Goal: Information Seeking & Learning: Understand process/instructions

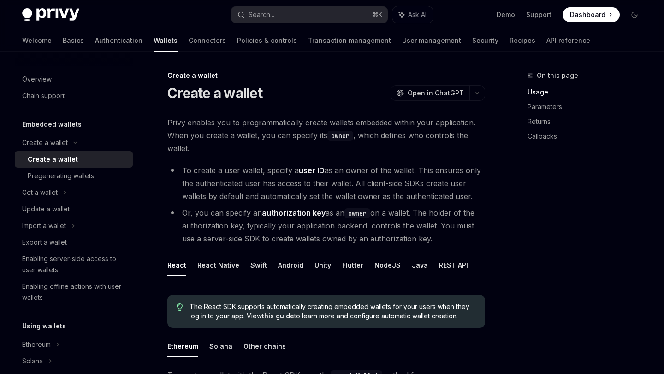
click at [416, 121] on span "Privy enables you to programmatically create wallets embedded within your appli…" at bounding box center [326, 135] width 318 height 39
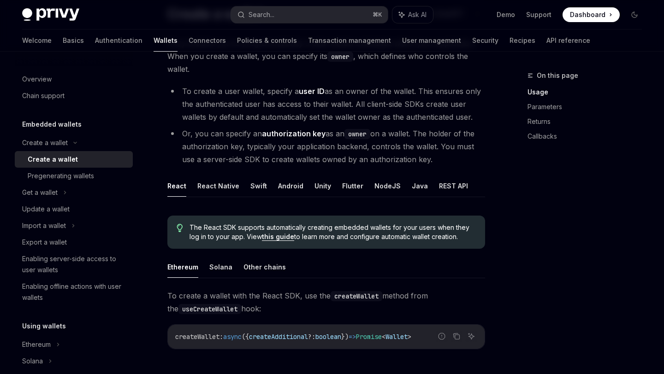
scroll to position [89, 0]
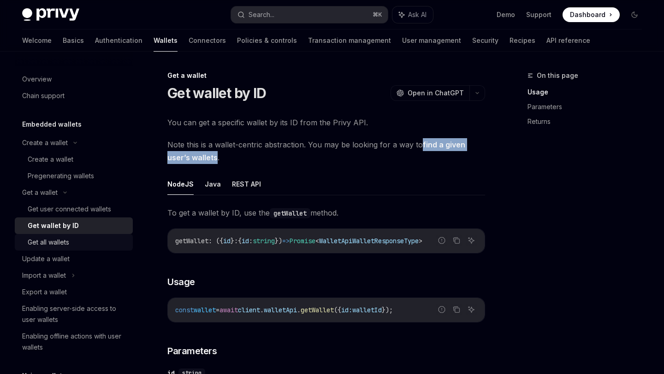
scroll to position [112, 0]
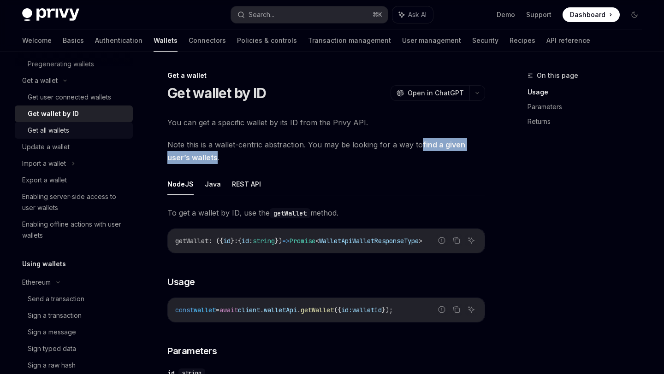
click at [90, 125] on div "Get all wallets" at bounding box center [78, 130] width 100 height 11
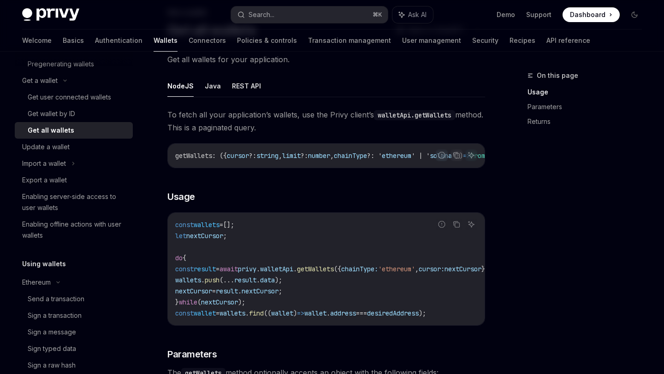
scroll to position [41, 0]
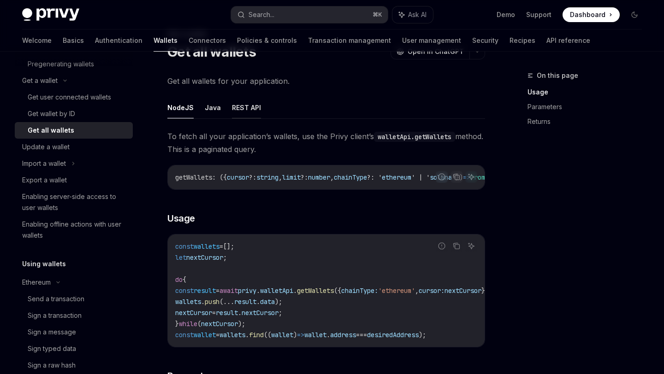
click at [253, 107] on button "REST API" at bounding box center [246, 108] width 29 height 22
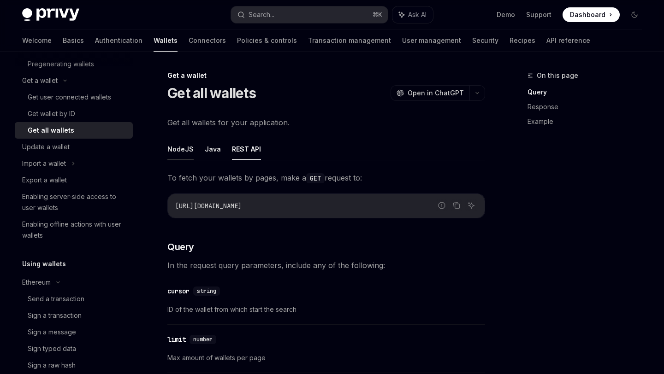
click at [185, 153] on button "NodeJS" at bounding box center [180, 149] width 26 height 22
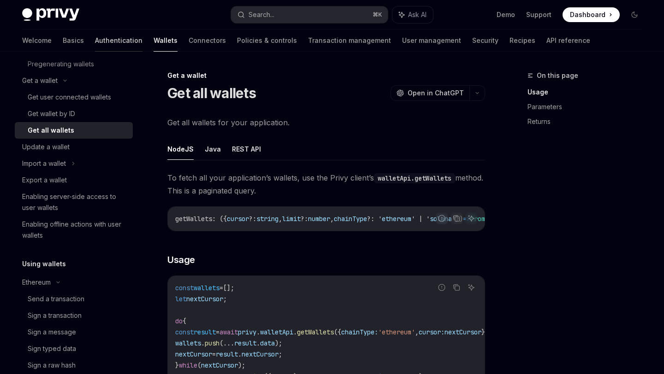
click at [95, 48] on link "Authentication" at bounding box center [118, 41] width 47 height 22
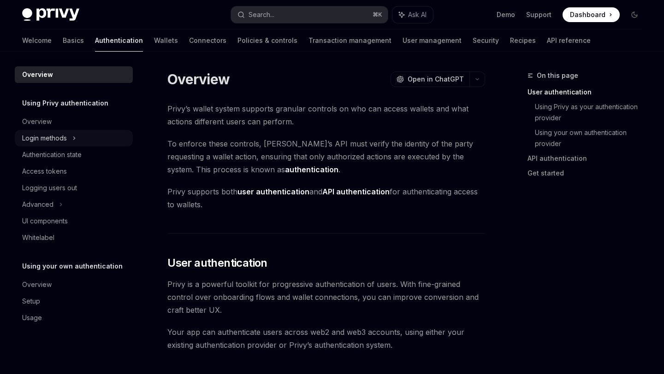
click at [77, 137] on div "Login methods" at bounding box center [74, 138] width 118 height 17
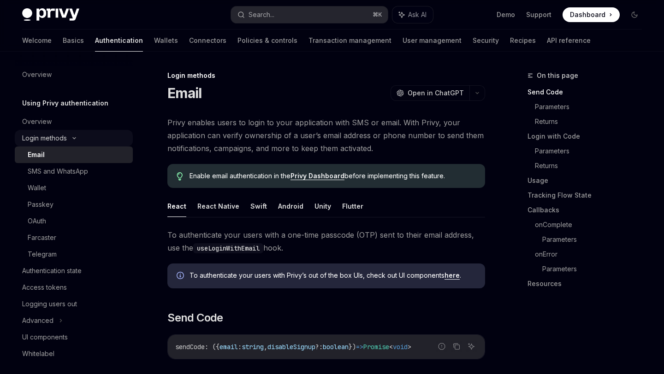
click at [77, 137] on icon at bounding box center [74, 138] width 11 height 4
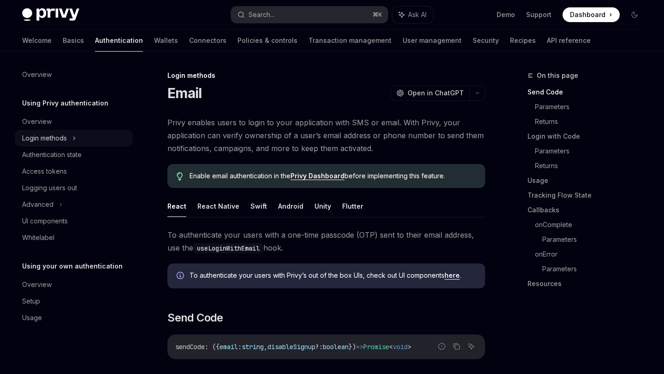
click at [77, 137] on div "Login methods" at bounding box center [74, 138] width 118 height 17
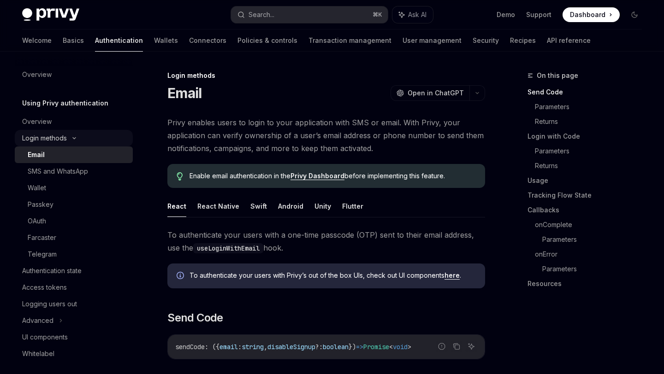
click at [77, 137] on icon at bounding box center [74, 138] width 11 height 4
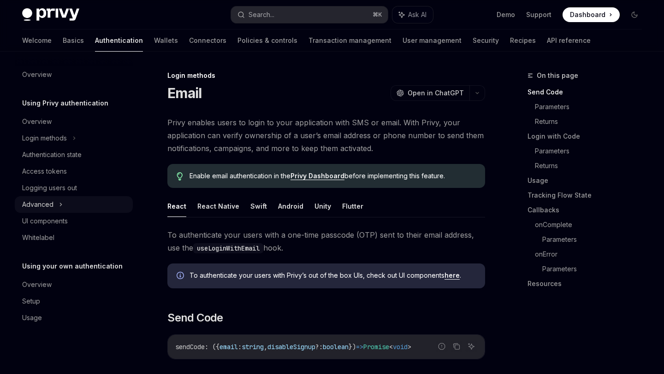
click at [65, 202] on div "Advanced" at bounding box center [74, 204] width 118 height 17
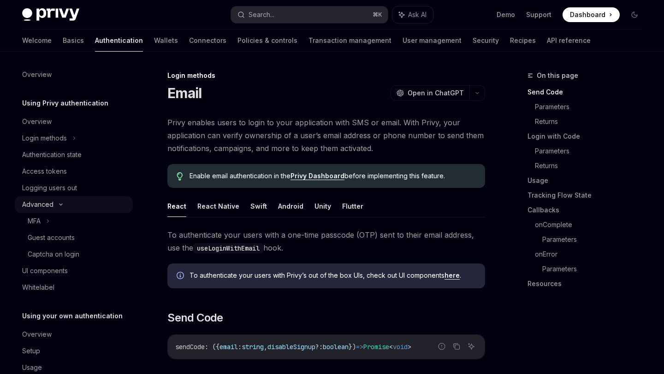
click at [65, 203] on icon at bounding box center [60, 205] width 11 height 4
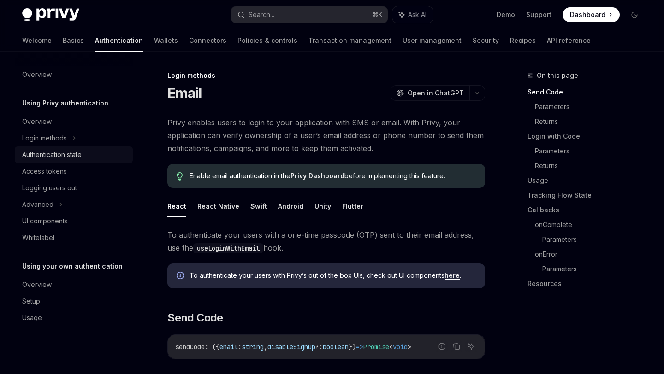
click at [69, 156] on div "Authentication state" at bounding box center [51, 154] width 59 height 11
type textarea "*"
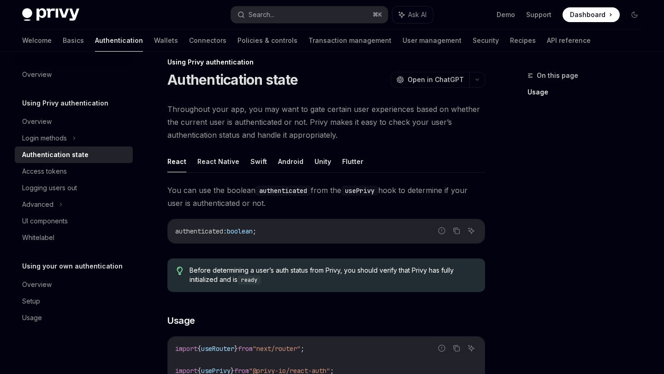
scroll to position [14, 0]
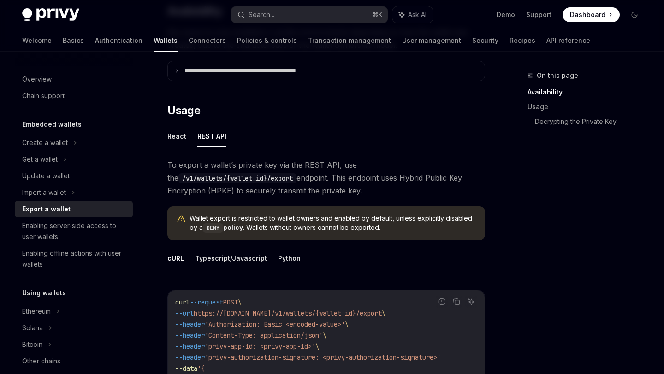
scroll to position [253, 0]
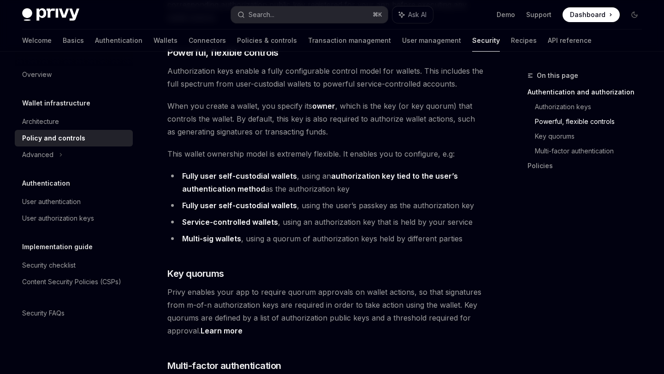
scroll to position [489, 0]
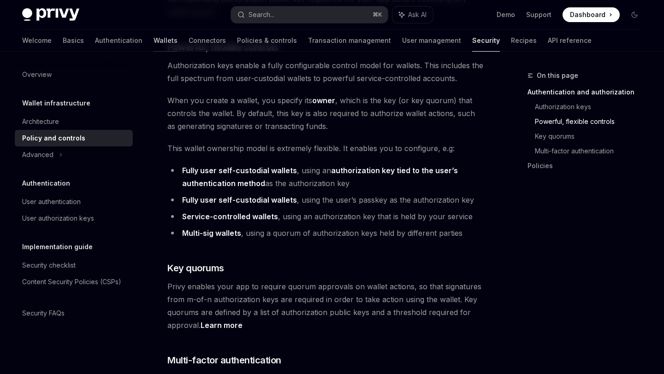
click at [153, 38] on link "Wallets" at bounding box center [165, 41] width 24 height 22
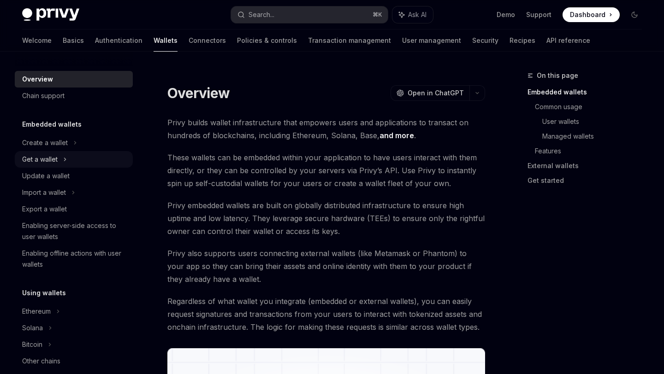
click at [52, 161] on div "Get a wallet" at bounding box center [39, 159] width 35 height 11
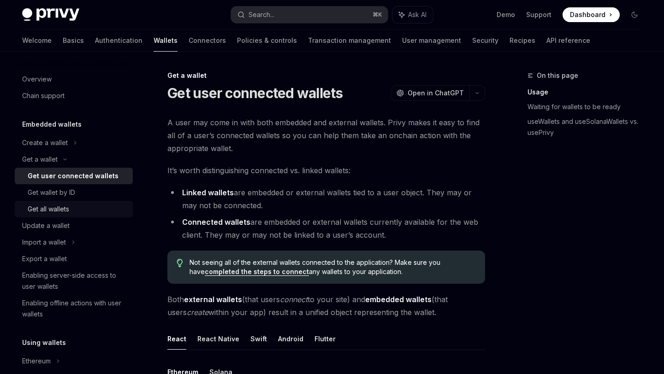
click at [52, 217] on link "Get all wallets" at bounding box center [74, 209] width 118 height 17
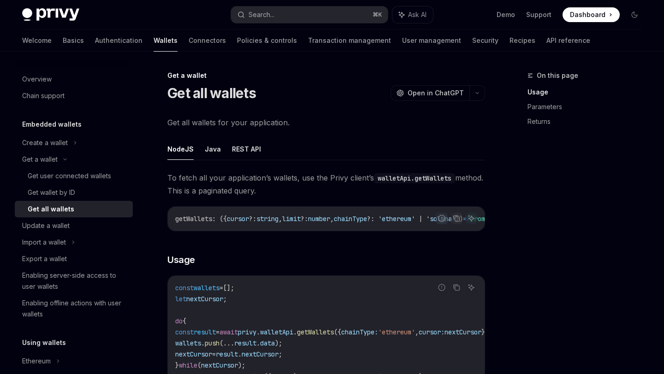
click at [58, 210] on div "Get all wallets" at bounding box center [51, 209] width 47 height 11
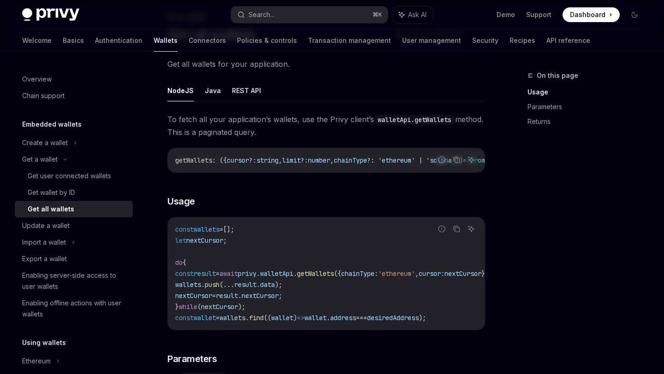
scroll to position [78, 0]
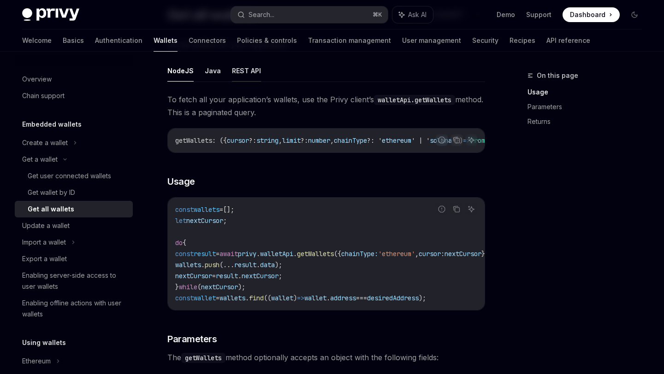
click at [248, 65] on button "REST API" at bounding box center [246, 71] width 29 height 22
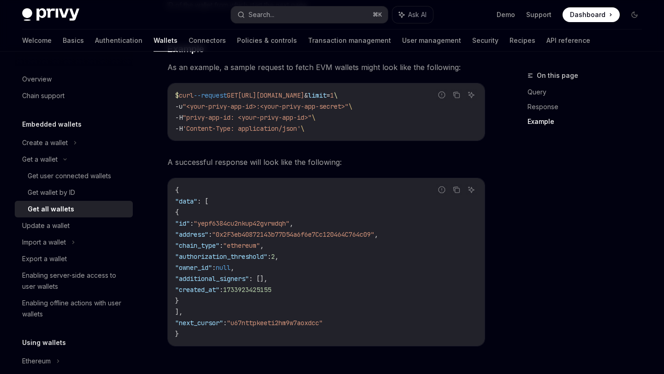
scroll to position [927, 0]
click at [50, 147] on div "Create a wallet" at bounding box center [45, 142] width 46 height 11
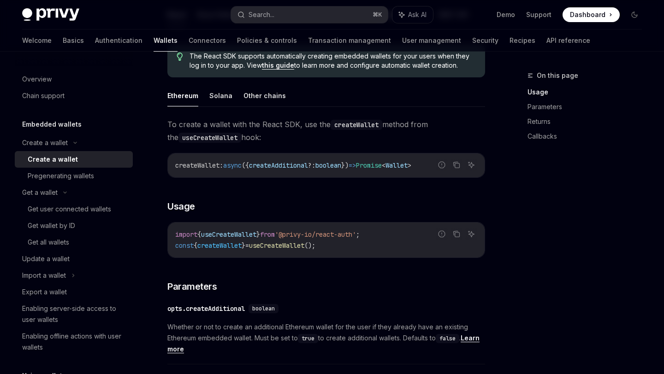
scroll to position [120, 0]
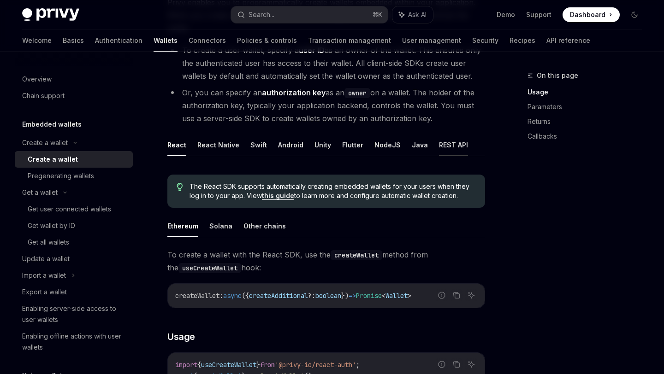
click at [448, 140] on button "REST API" at bounding box center [453, 145] width 29 height 22
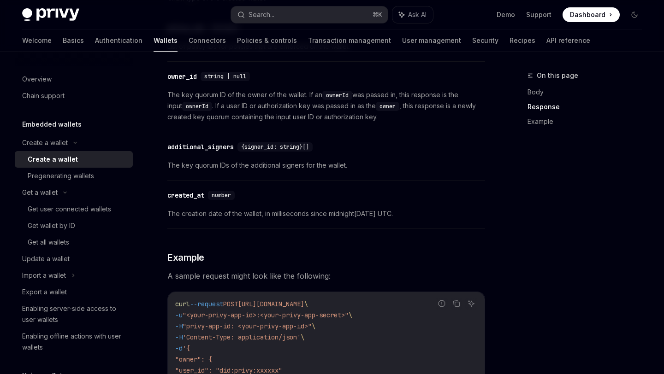
scroll to position [1068, 0]
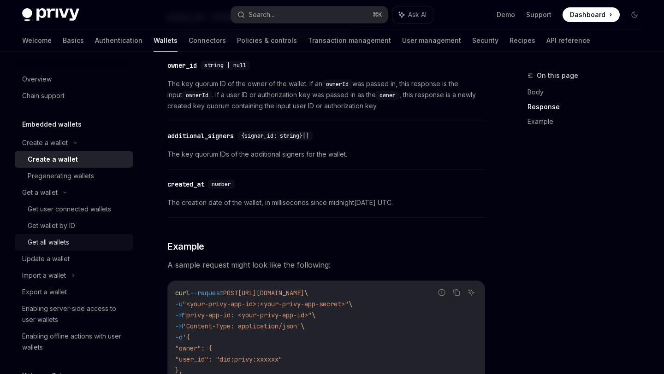
click at [65, 240] on div "Get all wallets" at bounding box center [48, 242] width 41 height 11
type textarea "*"
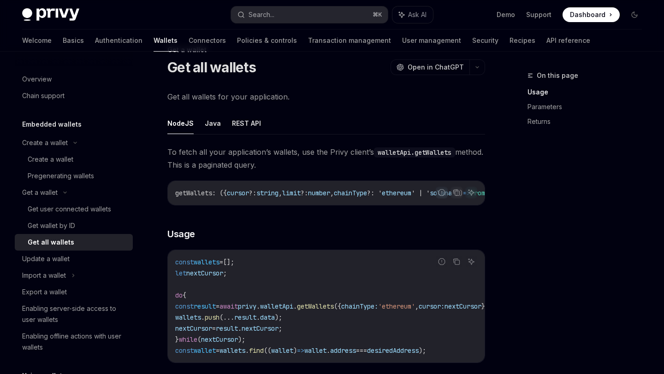
scroll to position [63, 0]
